Goal: Task Accomplishment & Management: Complete application form

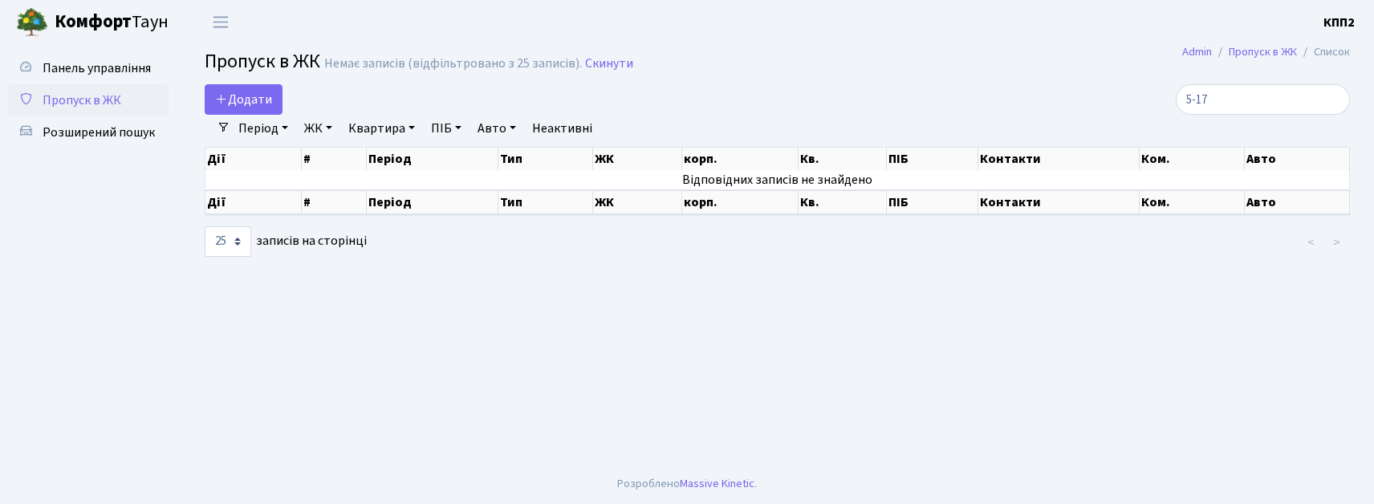
select select "25"
type input "5-17"
click at [114, 66] on span "Панель управління" at bounding box center [97, 68] width 108 height 18
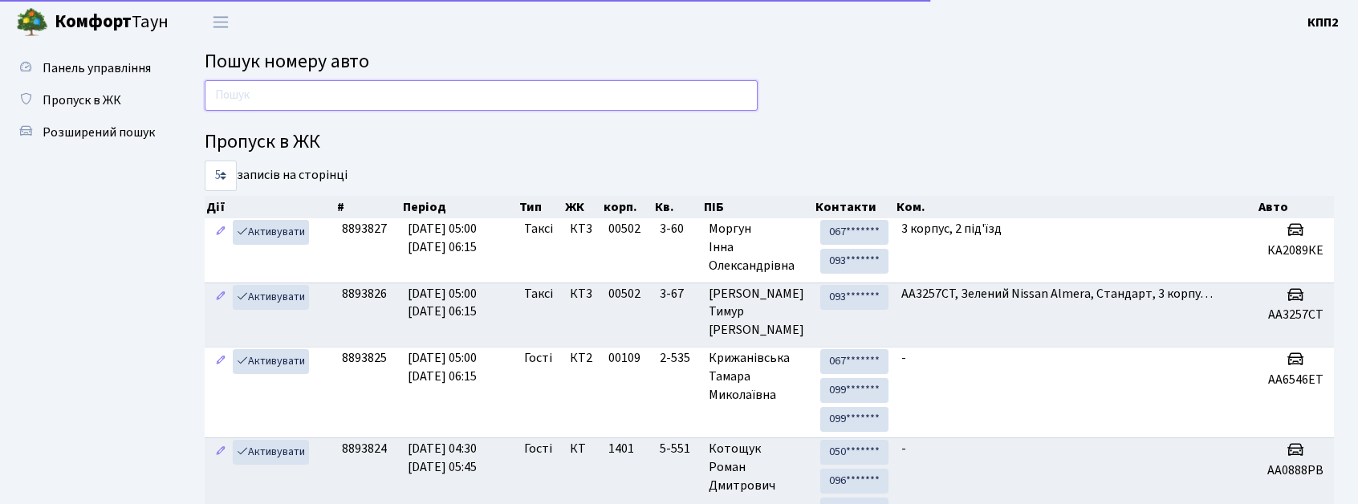
click at [241, 107] on input "text" at bounding box center [481, 95] width 553 height 31
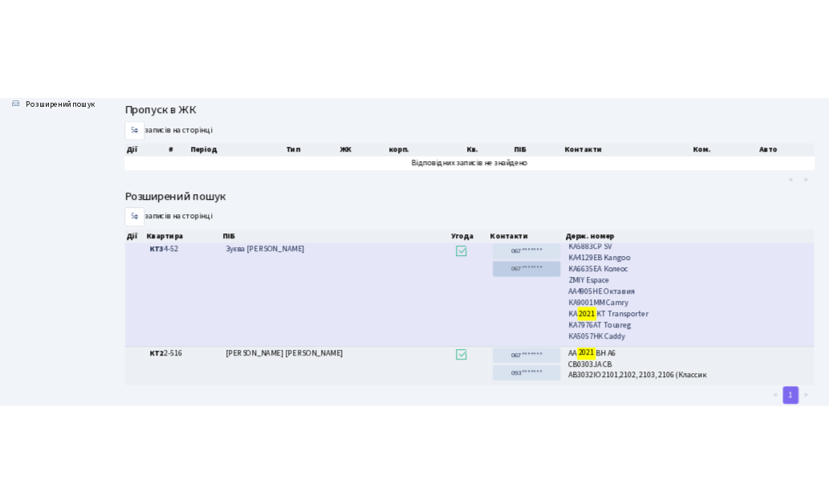
scroll to position [55, 0]
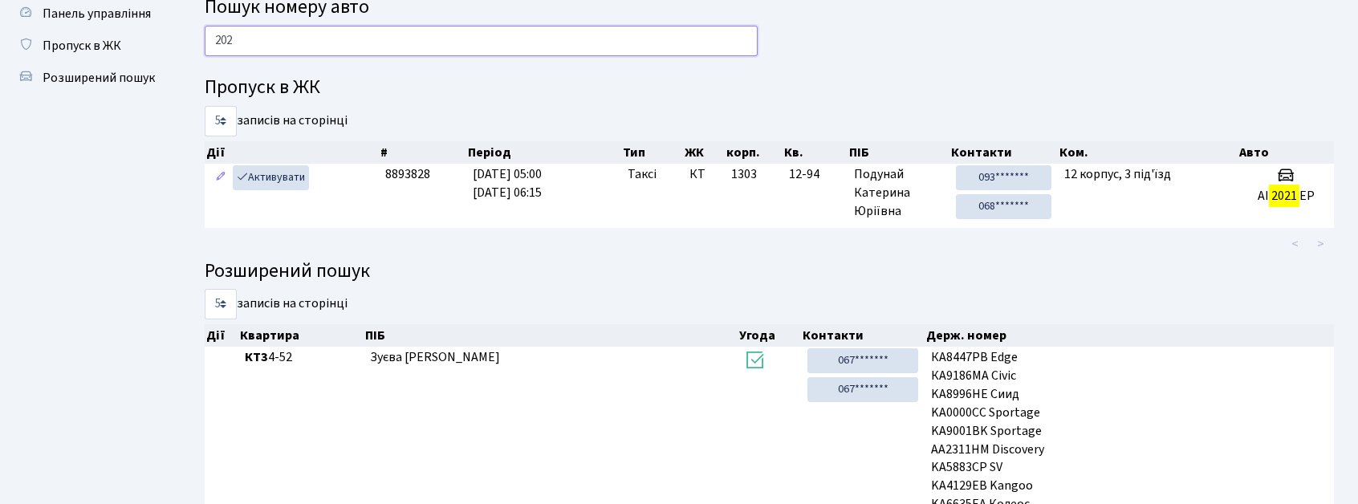
type input "202"
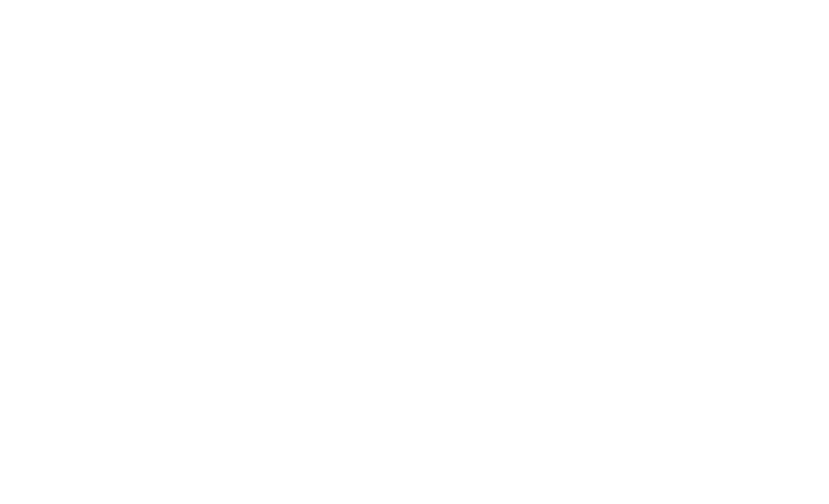
scroll to position [0, 0]
click at [681, 0] on html at bounding box center [422, 0] width 845 height 0
click at [679, 0] on html at bounding box center [422, 0] width 845 height 0
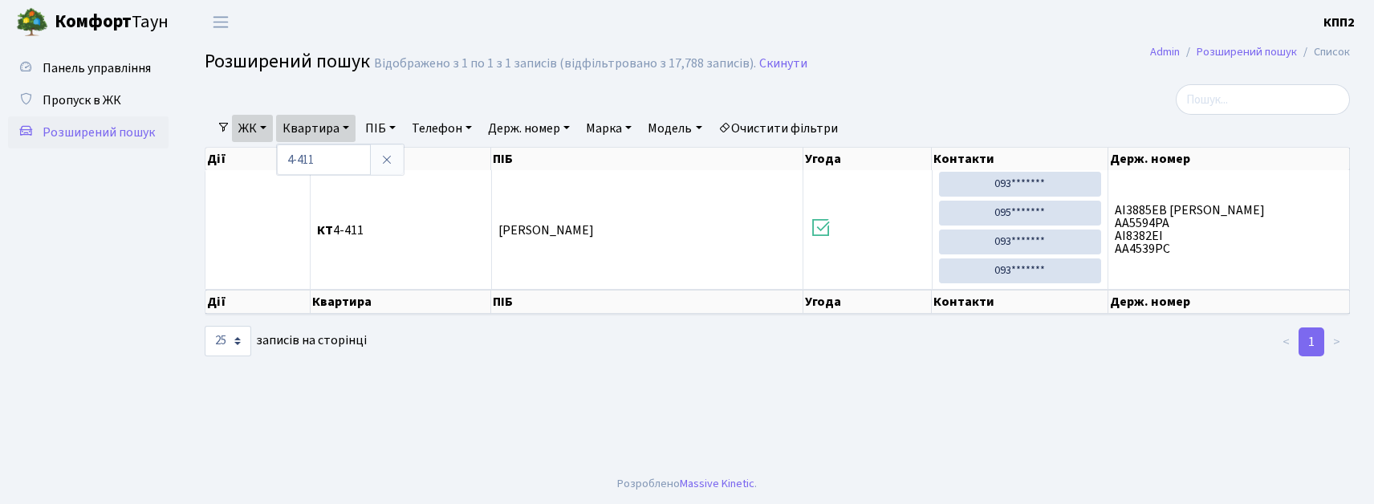
select select "25"
click at [55, 92] on span "Пропуск в ЖК" at bounding box center [82, 101] width 79 height 18
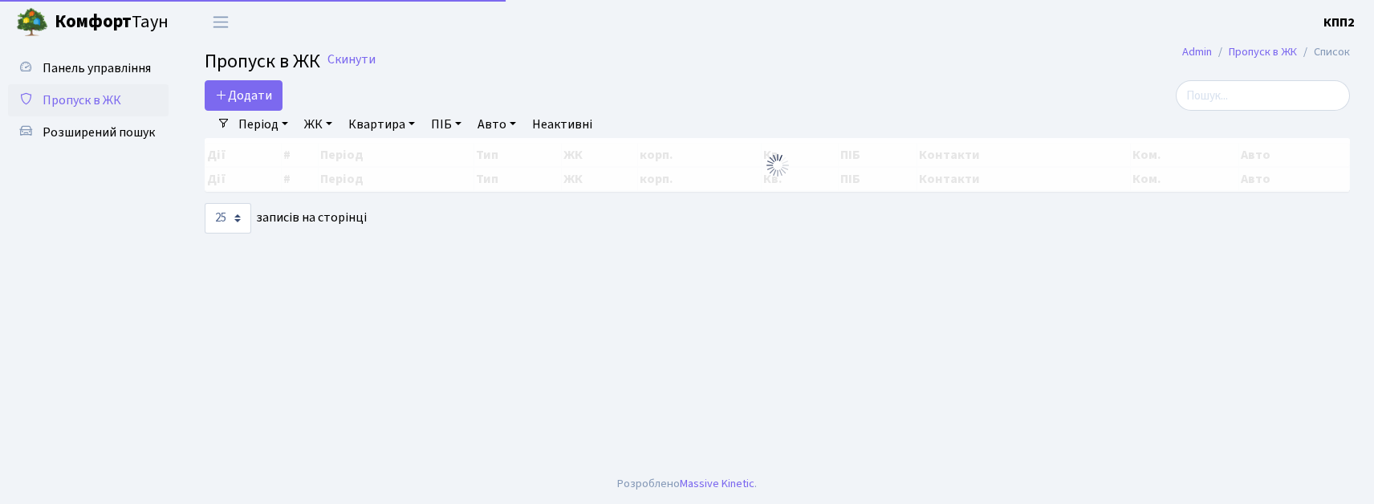
select select "25"
click at [214, 96] on link "Додати" at bounding box center [244, 95] width 78 height 31
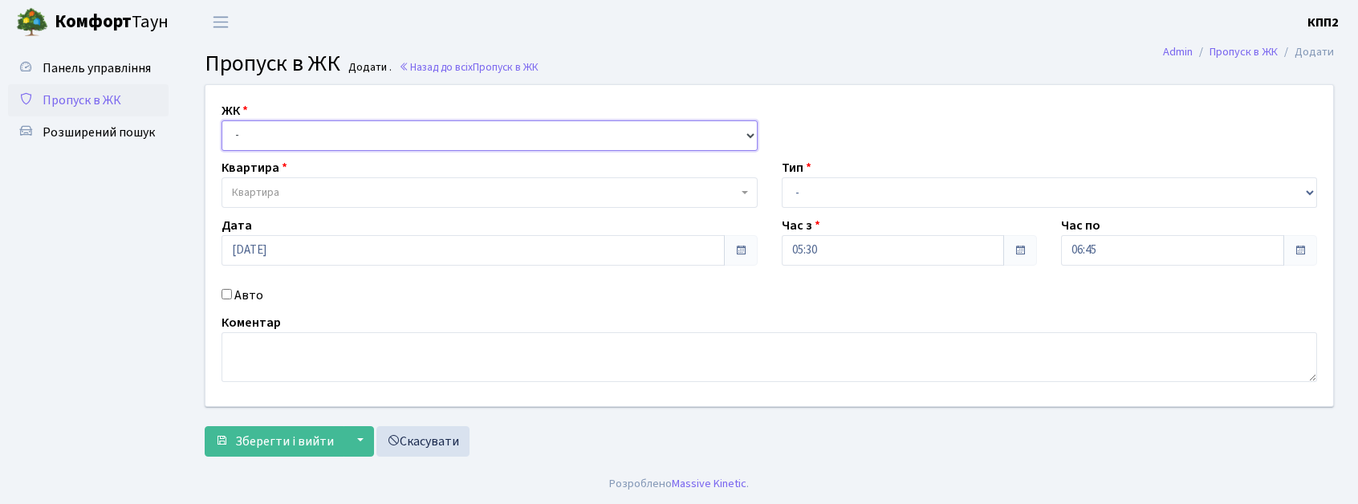
click at [279, 146] on select "- КТ, вул. Регенераторна, 4 КТ2, просп. [STREET_ADDRESS] [STREET_ADDRESS] [PERS…" at bounding box center [490, 135] width 536 height 31
select select "271"
click at [222, 120] on select "- КТ, вул. Регенераторна, 4 КТ2, просп. [STREET_ADDRESS] [STREET_ADDRESS] [PERS…" at bounding box center [490, 135] width 536 height 31
select select
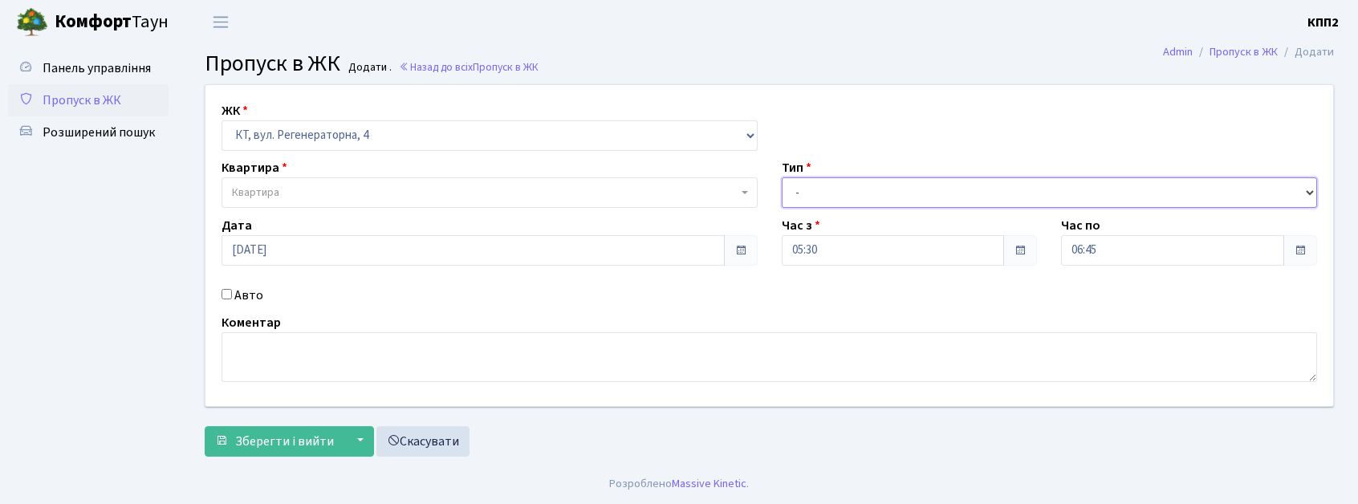
drag, startPoint x: 846, startPoint y: 184, endPoint x: 844, endPoint y: 202, distance: 18.5
click at [846, 191] on select "- Доставка Таксі Гості Сервіс" at bounding box center [1050, 192] width 536 height 31
select select "2"
click at [782, 177] on select "- Доставка Таксі Гості Сервіс" at bounding box center [1050, 192] width 536 height 31
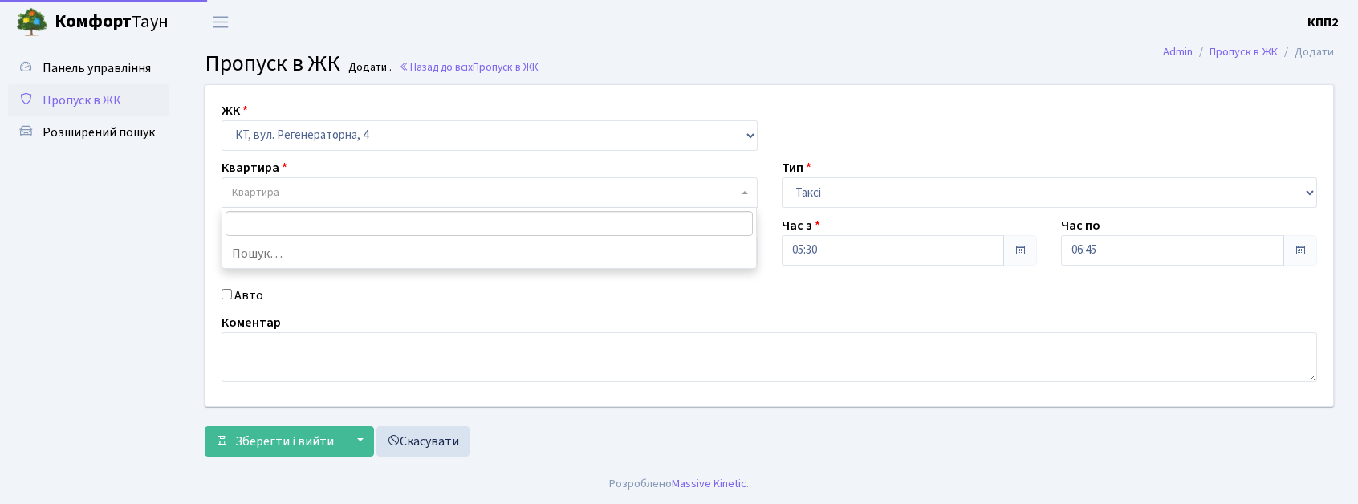
click at [295, 189] on span "Квартира" at bounding box center [485, 193] width 506 height 16
